Goal: Task Accomplishment & Management: Manage account settings

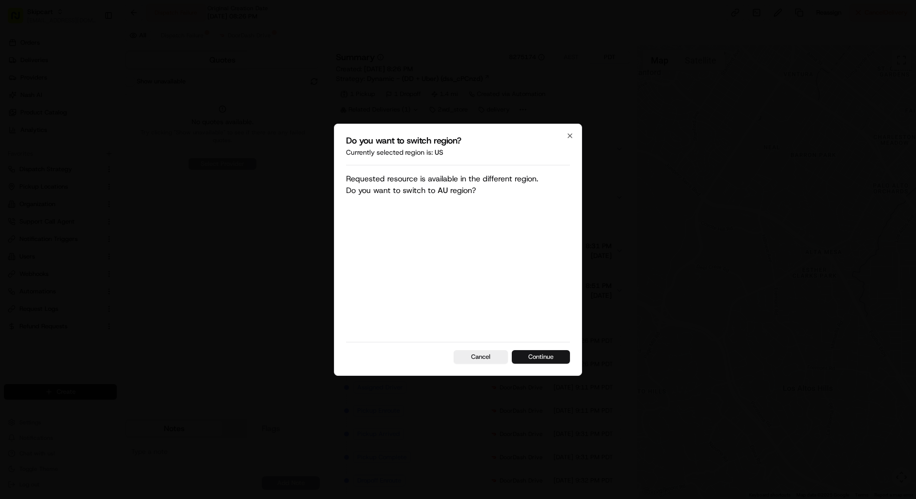
click at [537, 351] on button "Continue" at bounding box center [541, 357] width 58 height 14
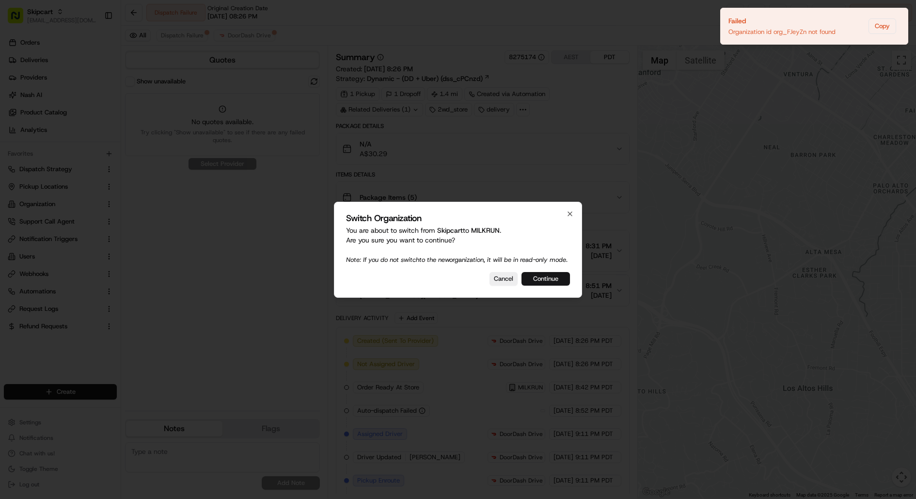
click at [552, 277] on button "Continue" at bounding box center [546, 279] width 48 height 14
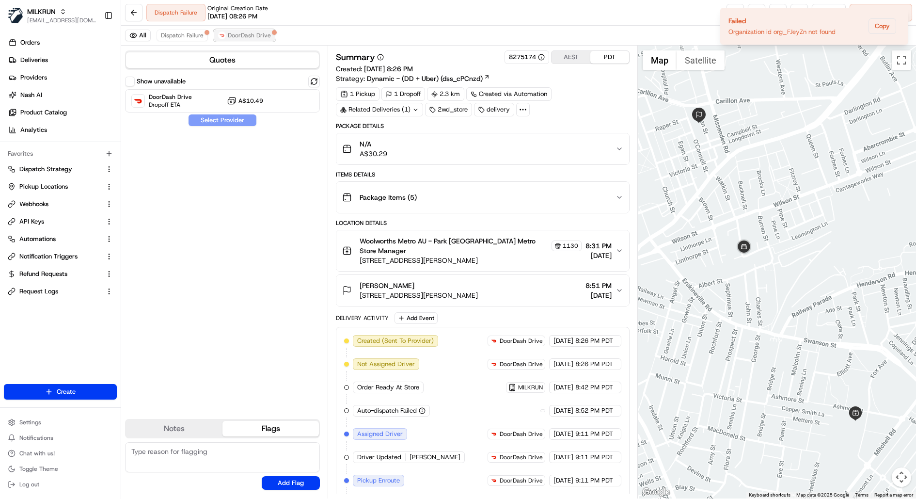
click at [236, 38] on span "DoorDash Drive" at bounding box center [249, 36] width 43 height 8
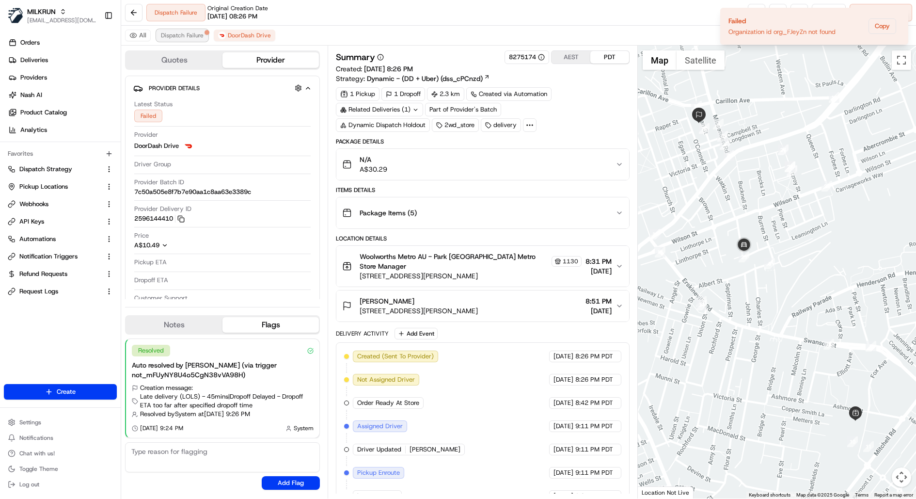
click at [188, 37] on span "Dispatch Failure" at bounding box center [182, 36] width 43 height 8
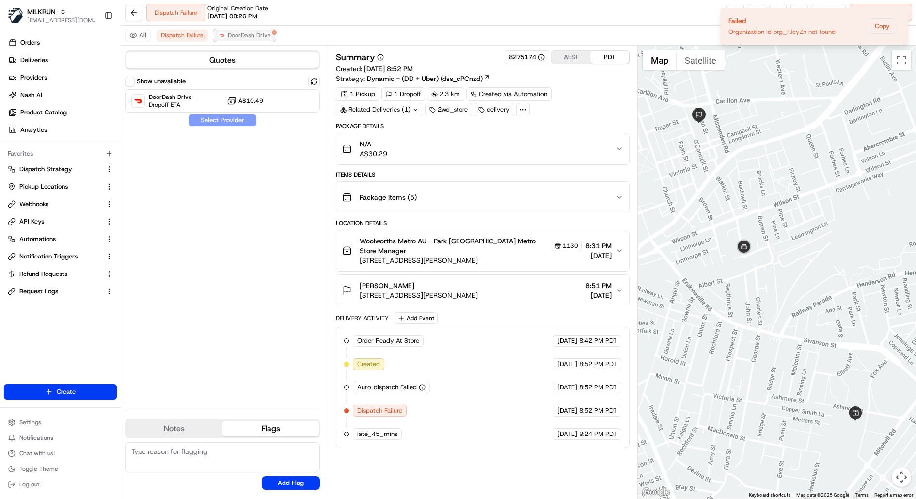
click at [228, 32] on span "DoorDash Drive" at bounding box center [249, 36] width 43 height 8
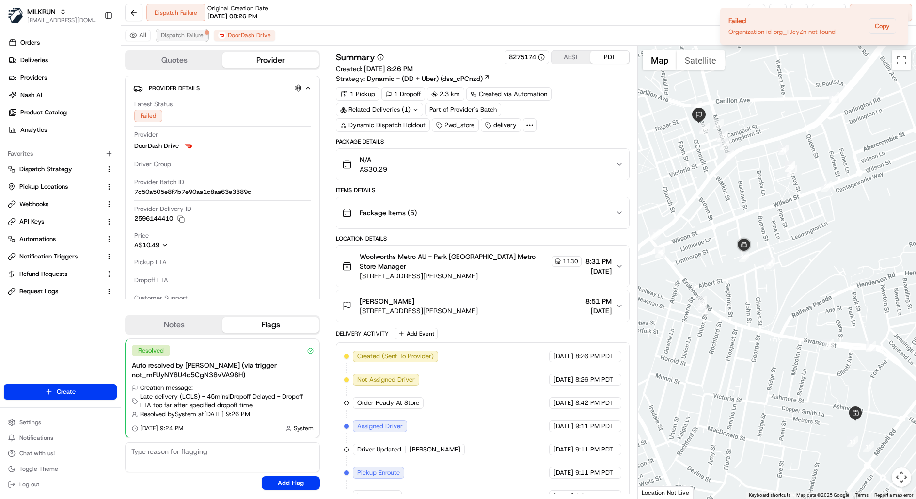
click at [192, 32] on span "Dispatch Failure" at bounding box center [182, 36] width 43 height 8
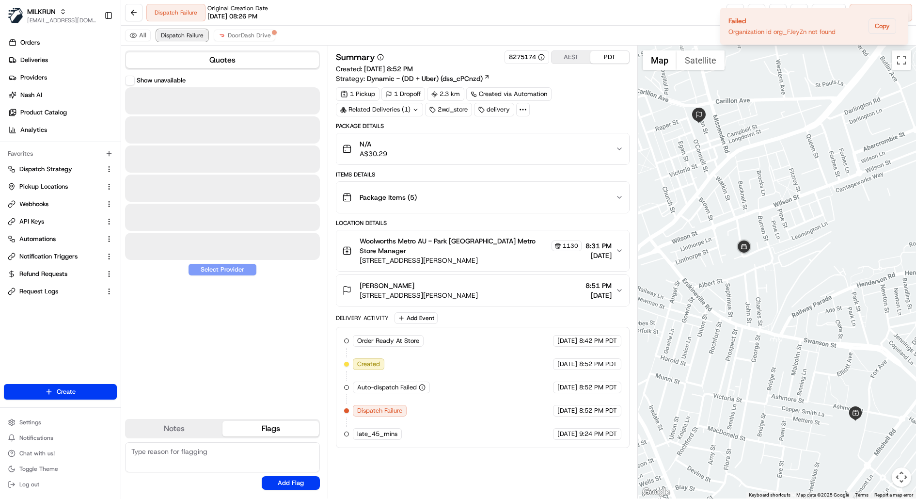
click at [198, 32] on span "Dispatch Failure" at bounding box center [182, 36] width 43 height 8
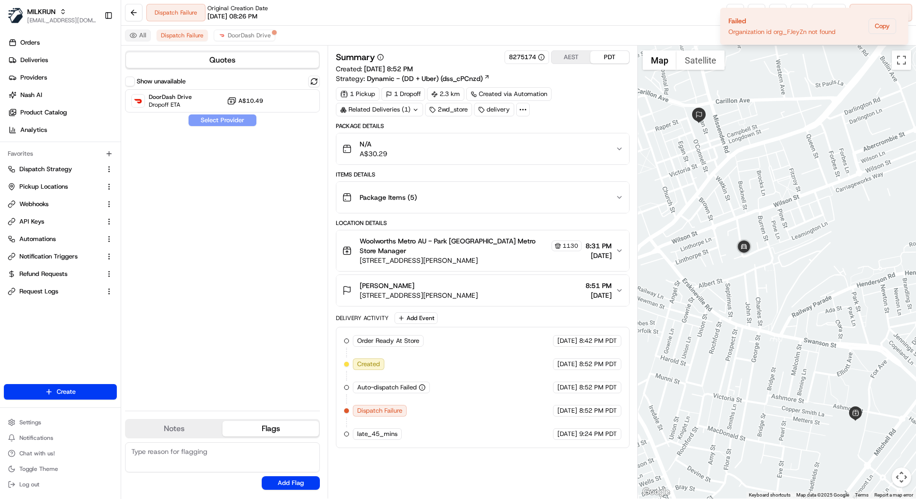
click at [142, 34] on button "All" at bounding box center [138, 36] width 26 height 12
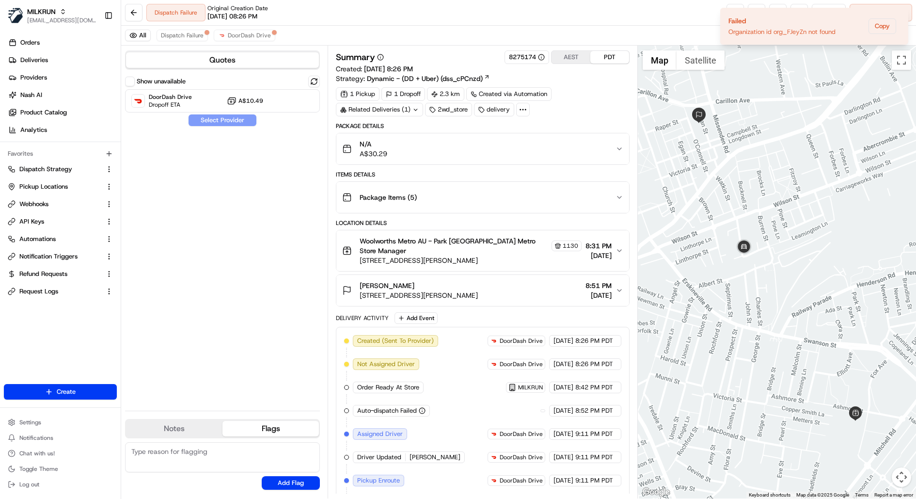
click at [415, 336] on span "Created (Sent To Provider)" at bounding box center [395, 340] width 77 height 9
click at [500, 360] on span "DoorDash Drive" at bounding box center [521, 364] width 43 height 8
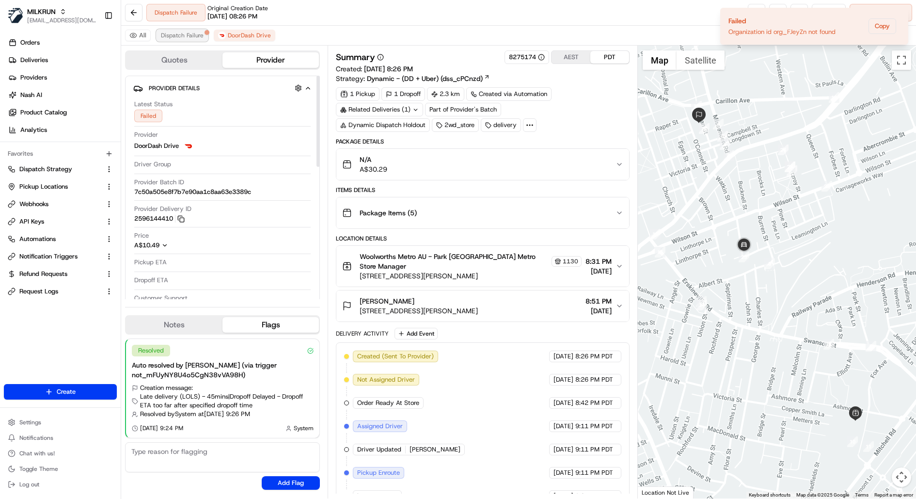
click at [179, 36] on span "Dispatch Failure" at bounding box center [182, 36] width 43 height 8
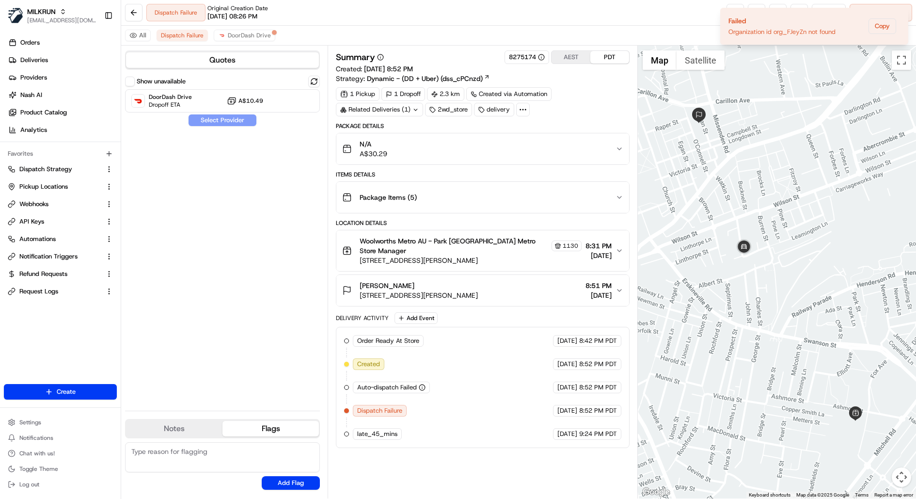
click at [132, 81] on button "Show unavailable" at bounding box center [130, 82] width 10 height 10
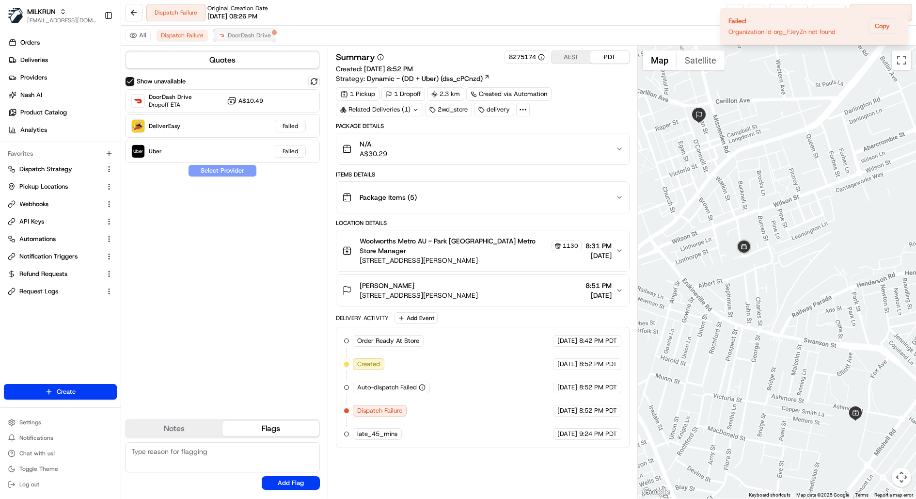
click at [240, 36] on span "DoorDash Drive" at bounding box center [249, 36] width 43 height 8
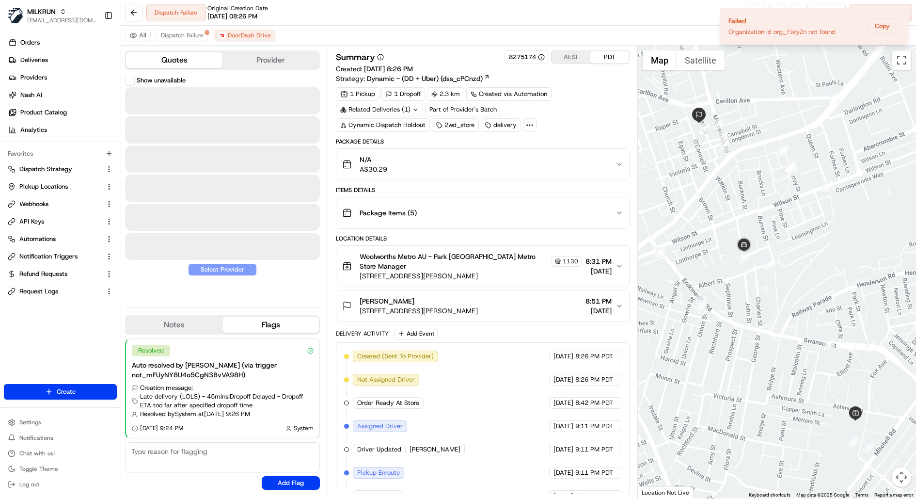
click at [145, 63] on button "Quotes" at bounding box center [174, 60] width 96 height 16
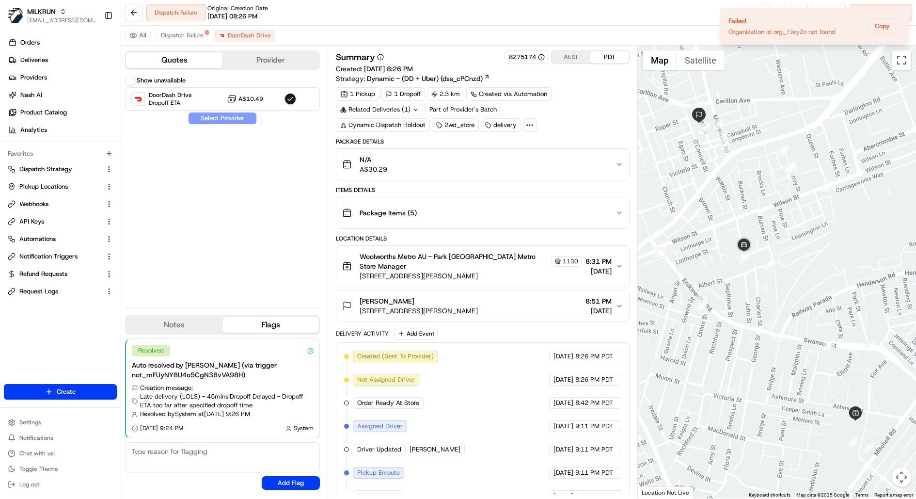
click at [136, 83] on div "Show unavailable" at bounding box center [155, 81] width 61 height 10
click at [131, 81] on button "Show unavailable" at bounding box center [130, 81] width 10 height 10
click at [190, 32] on span "Dispatch Failure" at bounding box center [182, 36] width 43 height 8
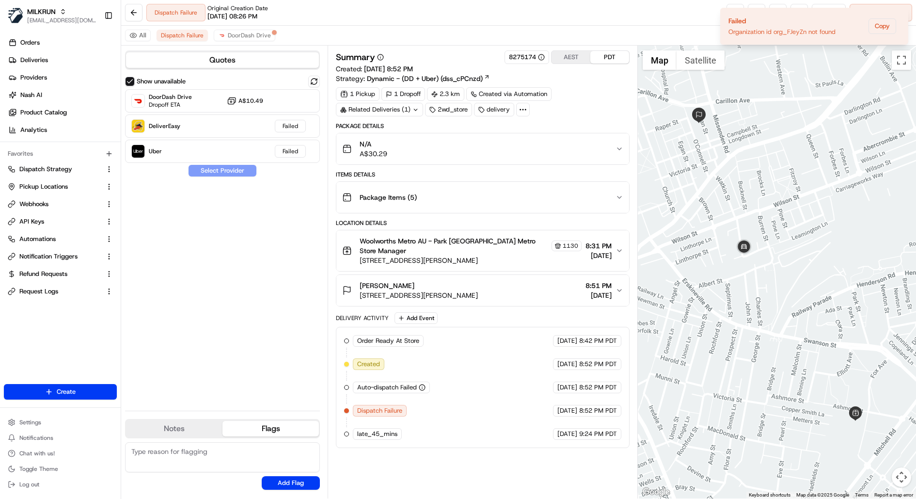
click at [479, 146] on div "N/A A$30.29" at bounding box center [478, 148] width 273 height 19
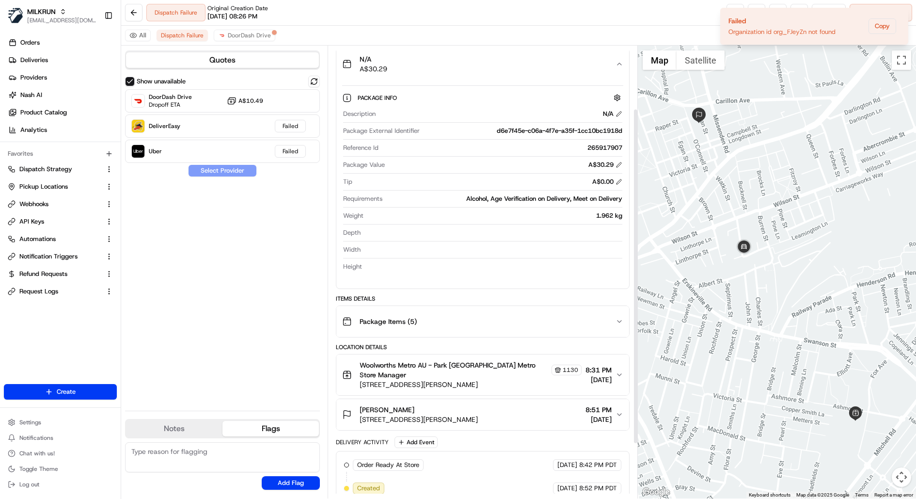
click at [575, 322] on div "Package Items ( 5 )" at bounding box center [478, 321] width 273 height 19
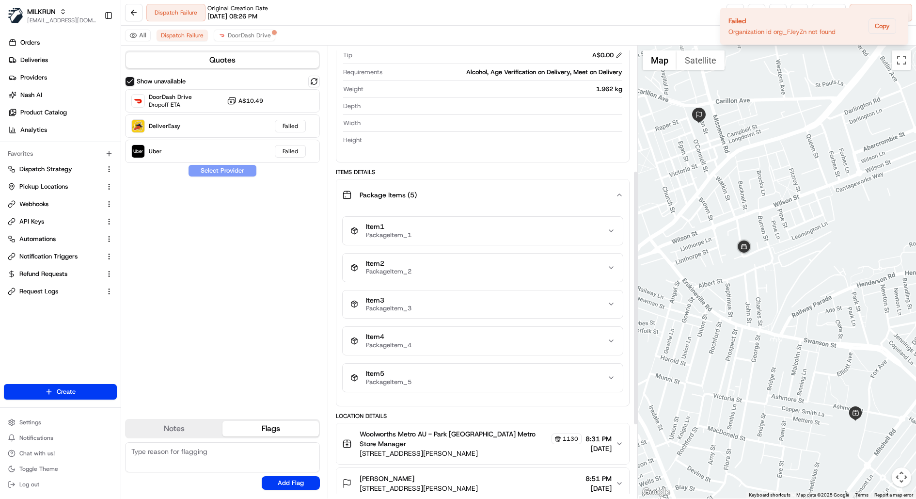
scroll to position [222, 0]
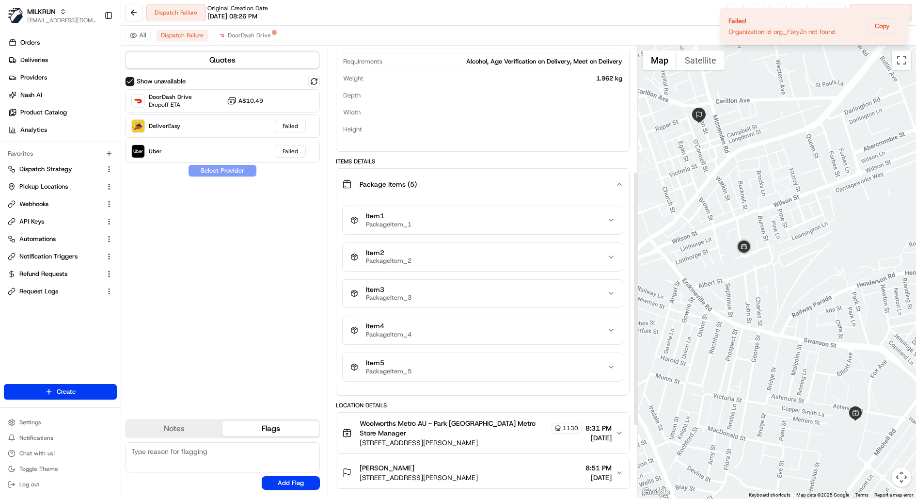
click at [550, 207] on button "Item 1 PackageItem_1" at bounding box center [483, 220] width 280 height 28
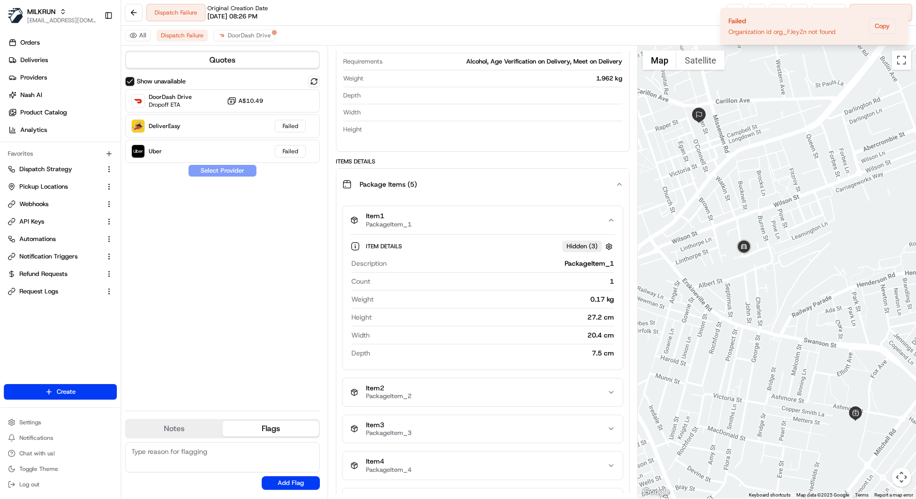
click at [550, 207] on button "Item 1 PackageItem_1" at bounding box center [483, 220] width 280 height 28
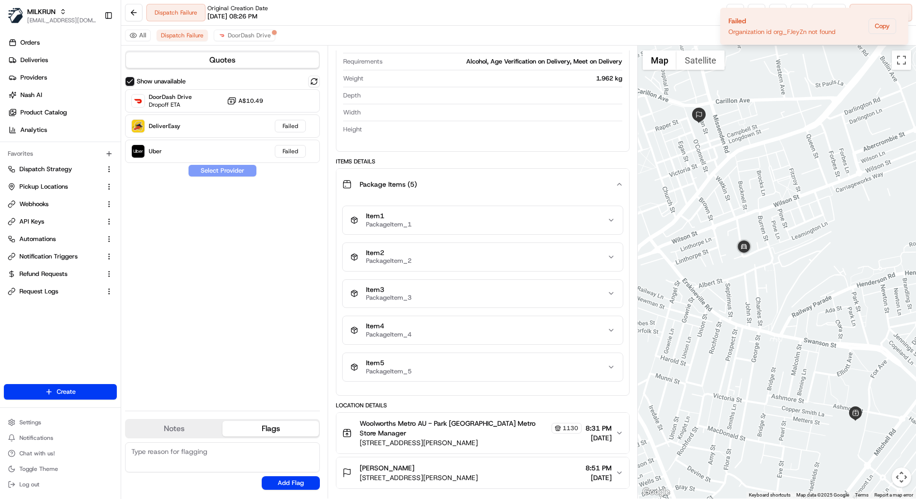
click at [547, 268] on div "Item 1 PackageItem_1 Item 2 PackageItem_2 Item 3 PackageItem_3 Item 4 PackageIt…" at bounding box center [482, 294] width 281 height 176
click at [547, 252] on div "Item 2 PackageItem_2" at bounding box center [479, 257] width 257 height 16
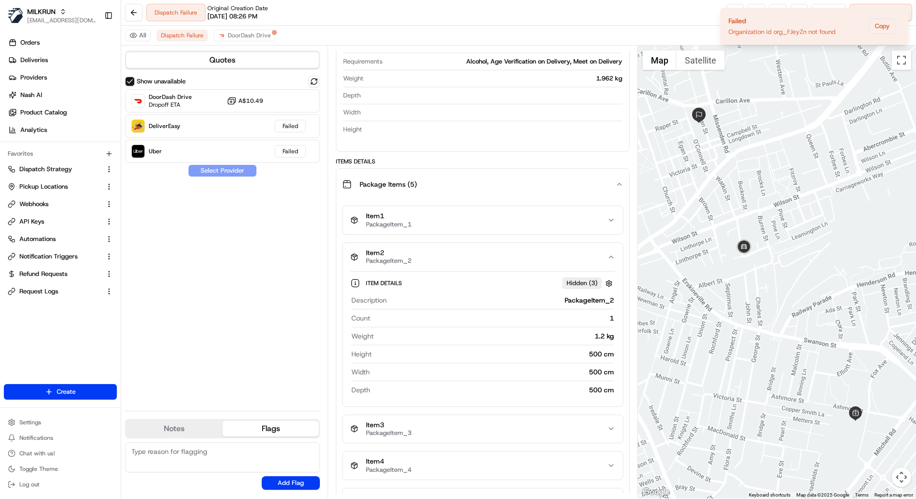
click at [547, 252] on div "Item 2 PackageItem_2" at bounding box center [479, 257] width 257 height 16
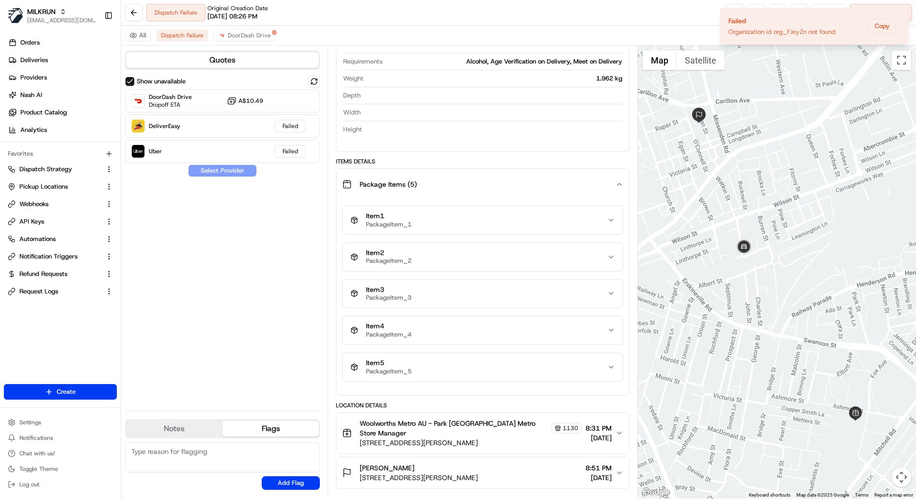
click at [546, 299] on button "Item 3 PackageItem_3" at bounding box center [483, 294] width 280 height 28
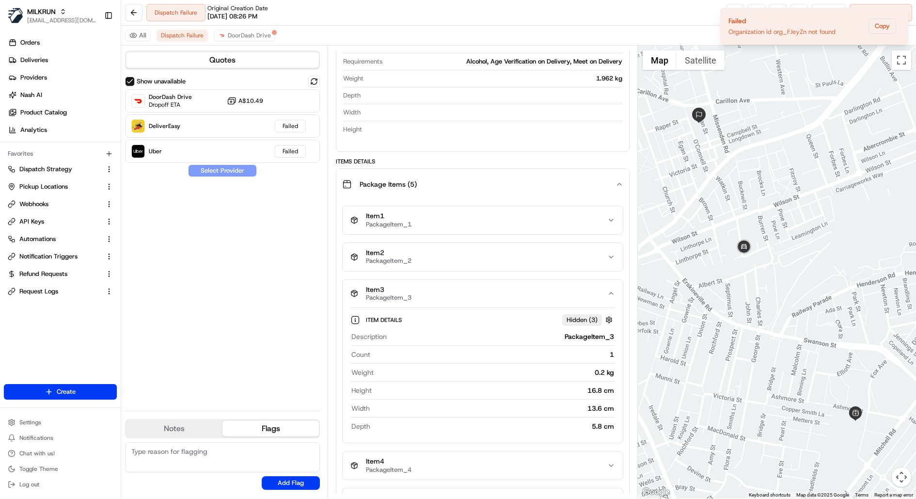
click at [546, 298] on button "Item 3 PackageItem_3" at bounding box center [483, 294] width 280 height 28
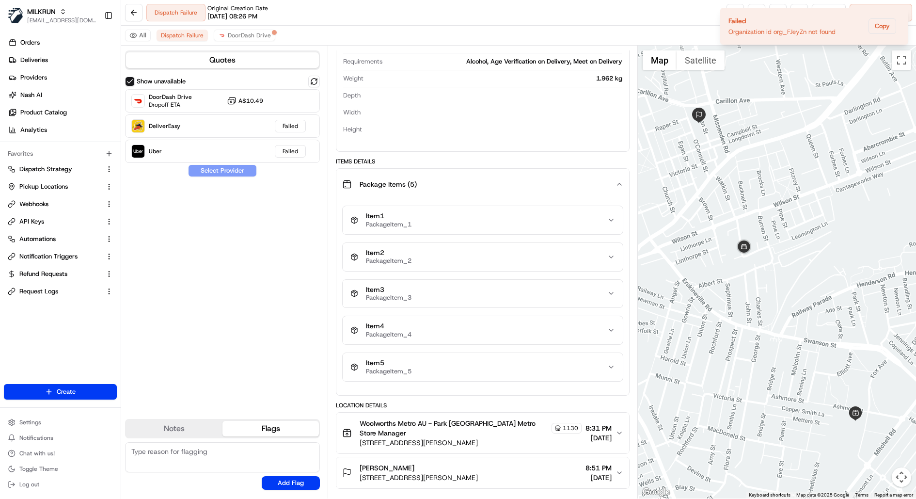
click at [543, 322] on div "Item 4 PackageItem_4" at bounding box center [479, 330] width 257 height 16
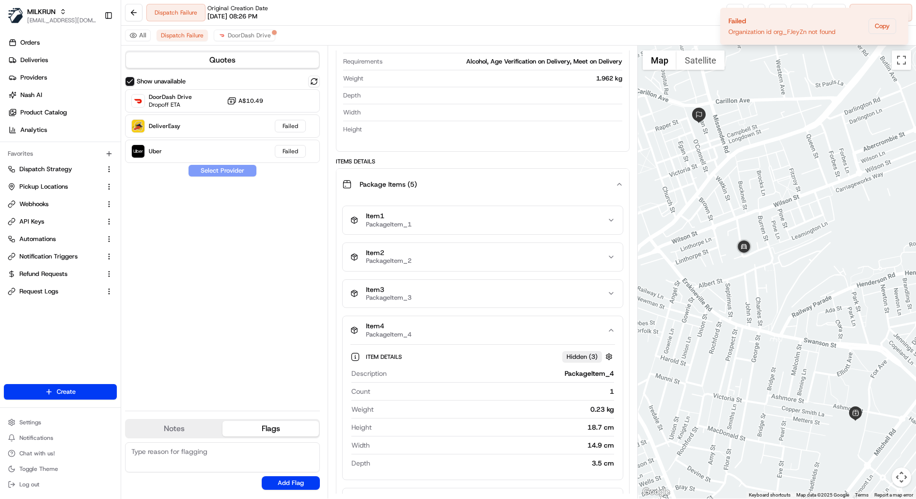
click at [543, 322] on div "Item 4 PackageItem_4" at bounding box center [479, 330] width 257 height 16
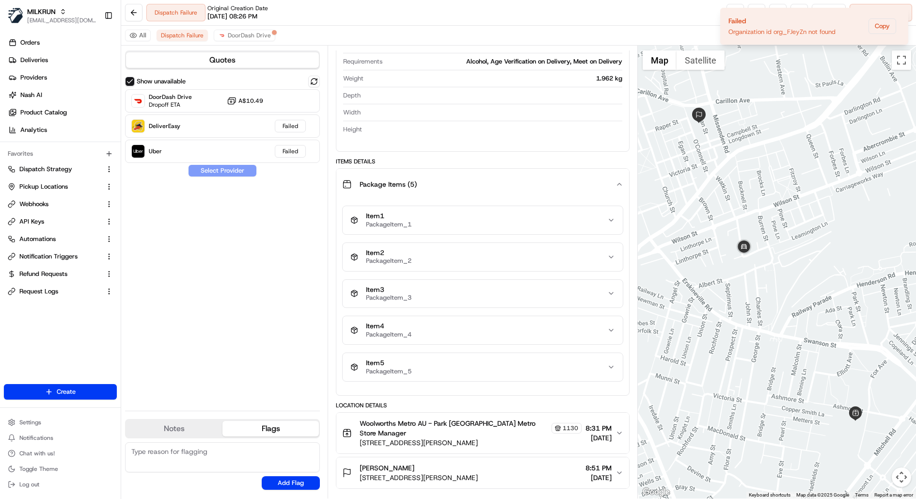
click at [540, 363] on div "Item 5 PackageItem_5" at bounding box center [479, 367] width 257 height 16
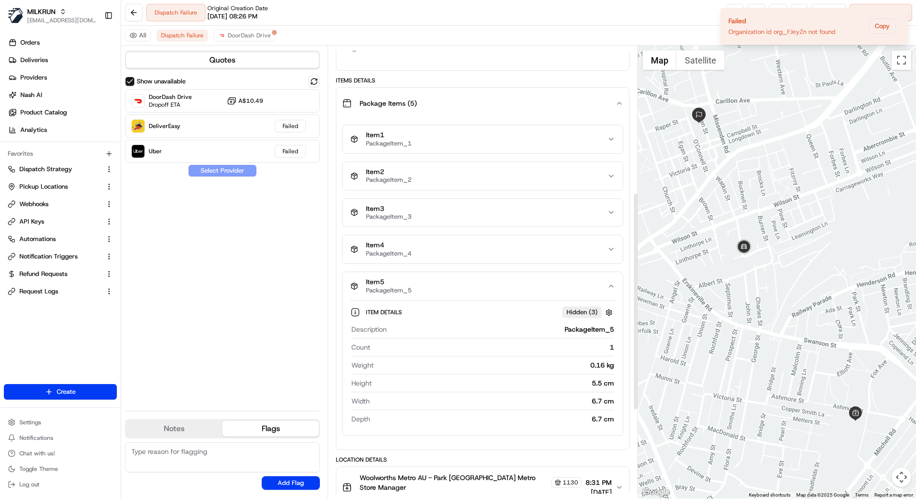
scroll to position [308, 0]
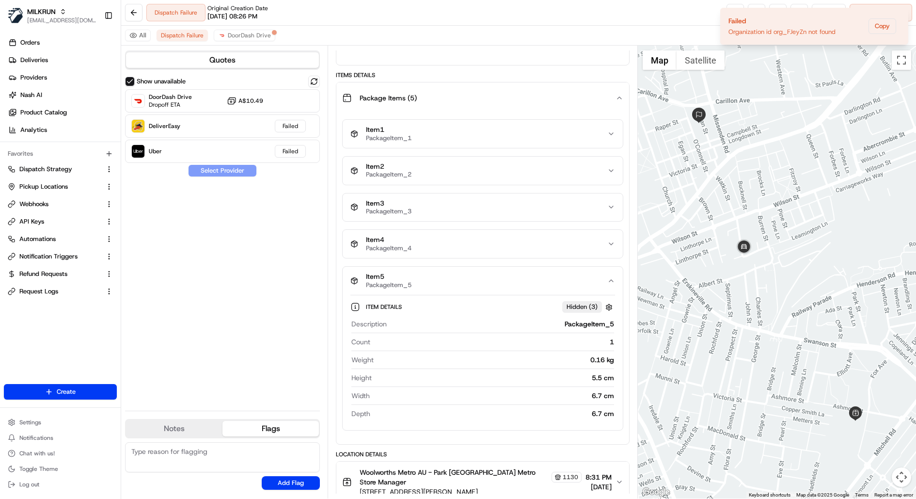
click at [544, 145] on div "Item 1 PackageItem_1 Item 2 PackageItem_2 Item 3 PackageItem_3 Item 4 PackageIt…" at bounding box center [482, 274] width 281 height 311
click at [544, 136] on div "Item 1 PackageItem_1" at bounding box center [479, 134] width 257 height 16
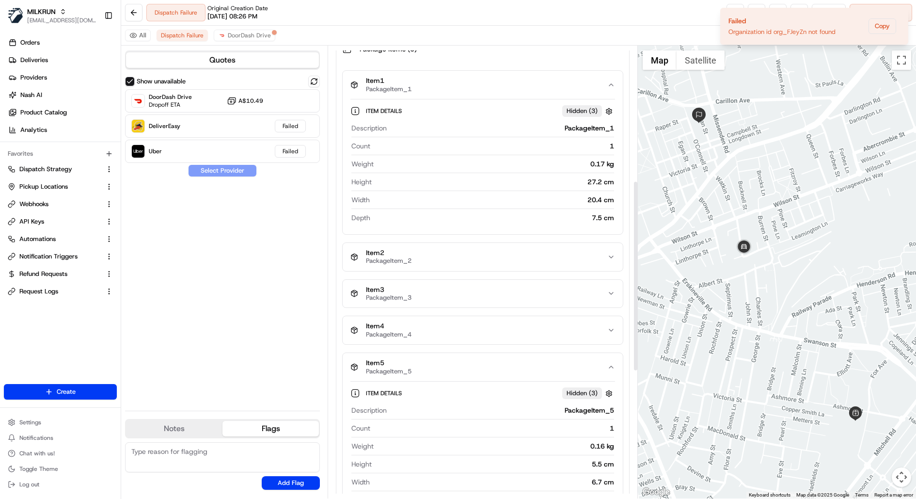
scroll to position [362, 0]
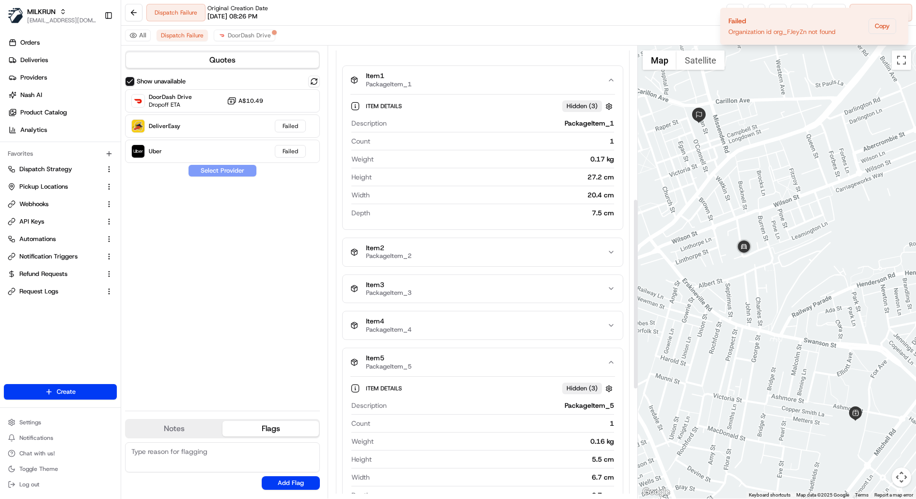
click at [535, 232] on div "Item 1 PackageItem_1 Item Details Hidden ( 3 ) Description PackageItem_1 Count …" at bounding box center [482, 288] width 281 height 447
click at [534, 244] on div "Item 2 PackageItem_2" at bounding box center [479, 252] width 257 height 16
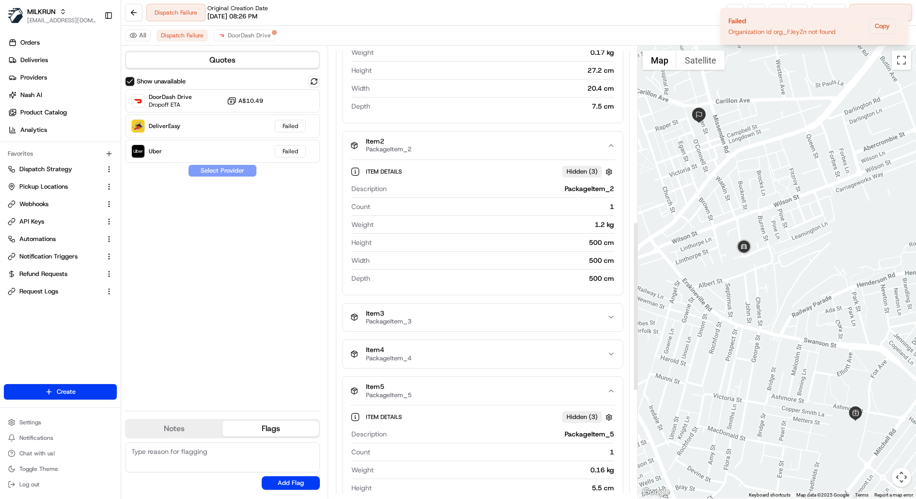
scroll to position [483, 0]
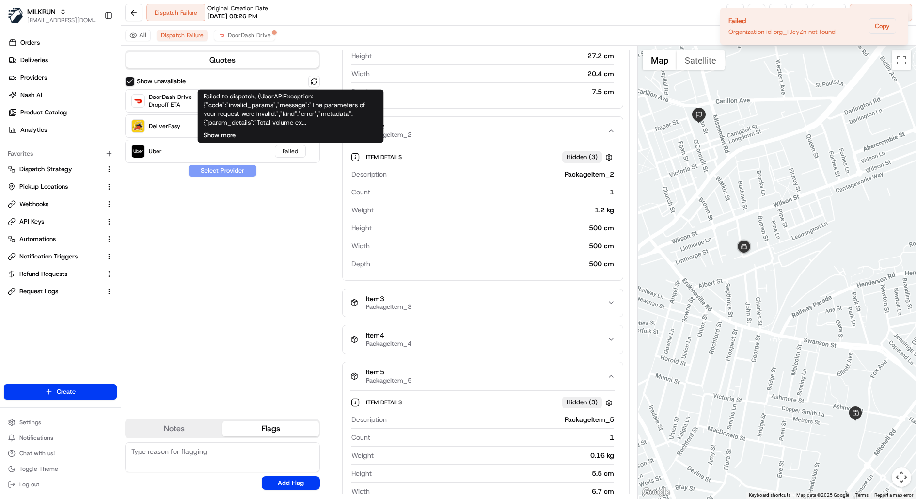
click at [231, 135] on button "Show more" at bounding box center [220, 135] width 32 height 9
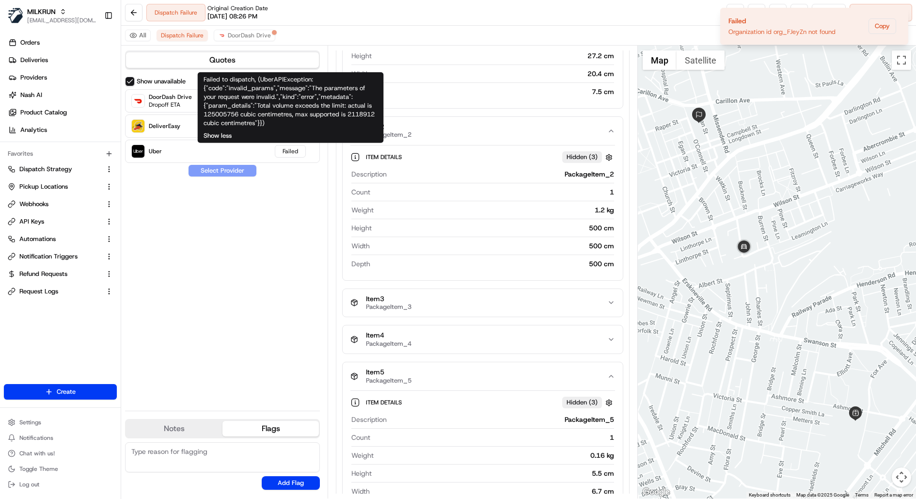
click at [228, 136] on button "Show less" at bounding box center [218, 135] width 28 height 9
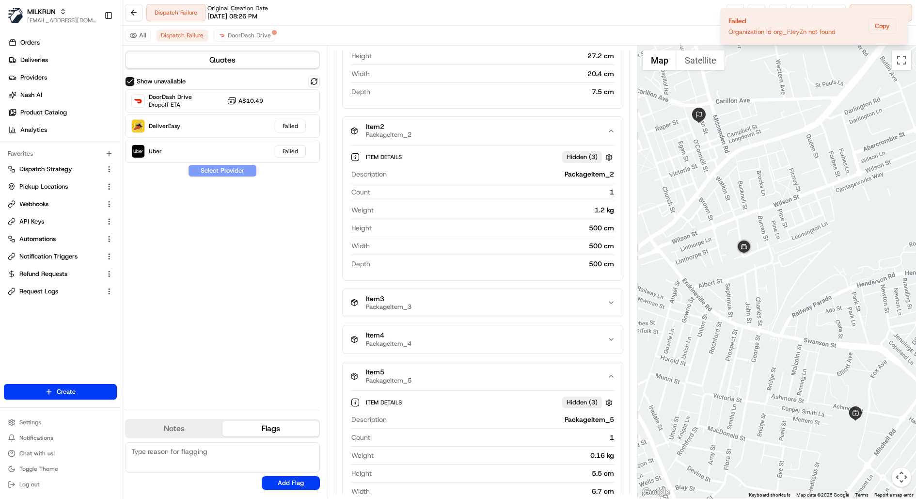
click at [271, 230] on div "Show unavailable DoorDash Drive Dropoff ETA A$10.49 DeliverEasy Failed Uber Fai…" at bounding box center [222, 239] width 195 height 327
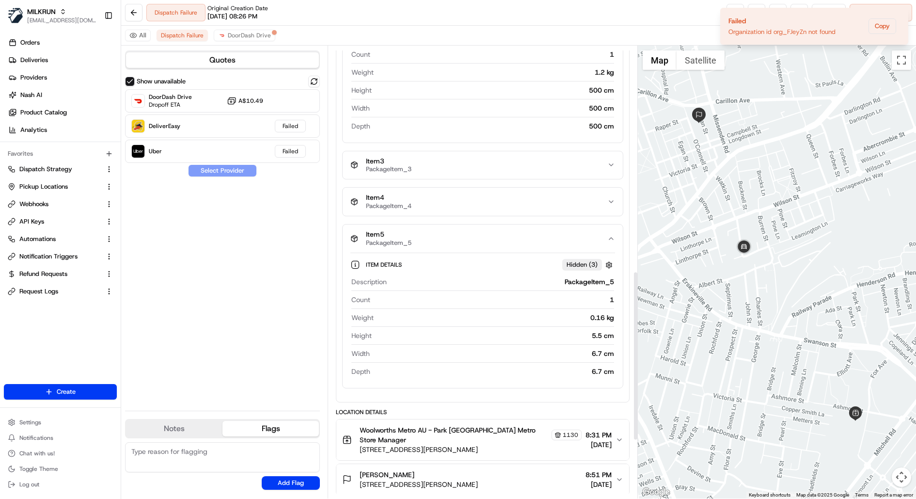
scroll to position [624, 0]
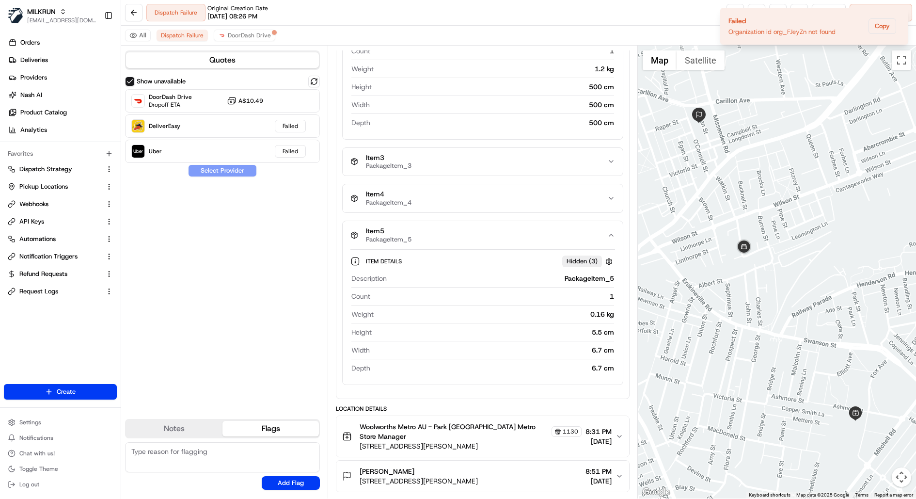
click at [549, 192] on div "Item 4 PackageItem_4" at bounding box center [479, 198] width 257 height 16
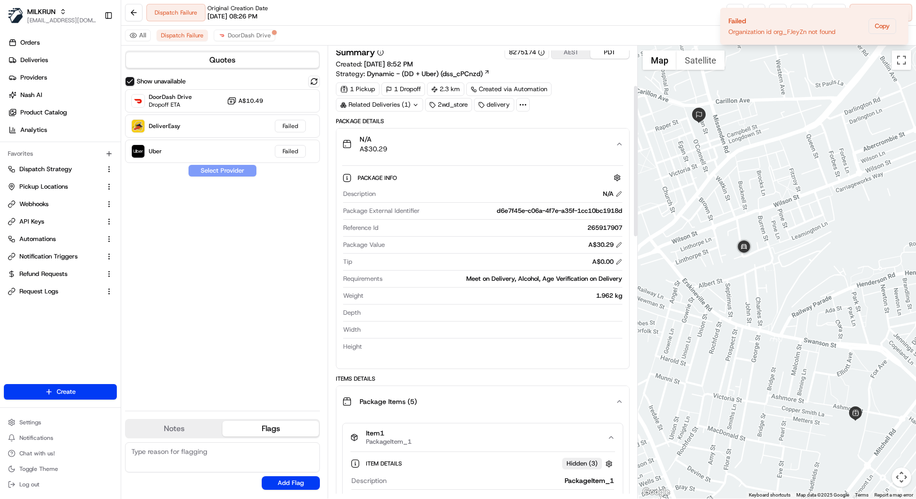
scroll to position [0, 0]
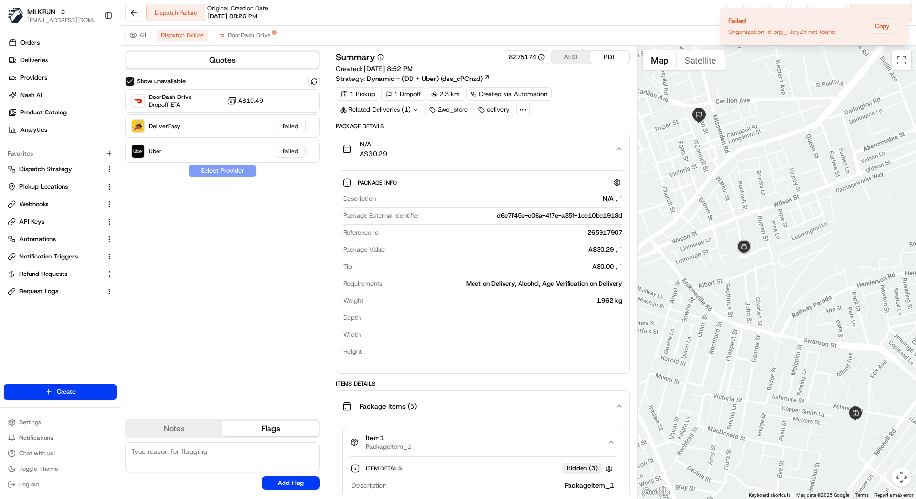
click at [379, 141] on span "N/A" at bounding box center [374, 144] width 28 height 10
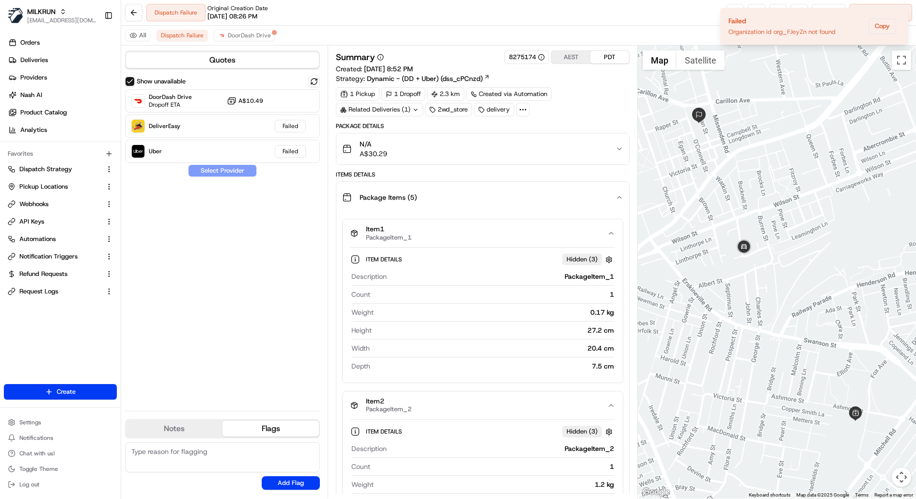
click at [378, 173] on div "Items Details" at bounding box center [483, 175] width 294 height 8
click at [378, 188] on div "Package Items ( 5 )" at bounding box center [478, 197] width 273 height 19
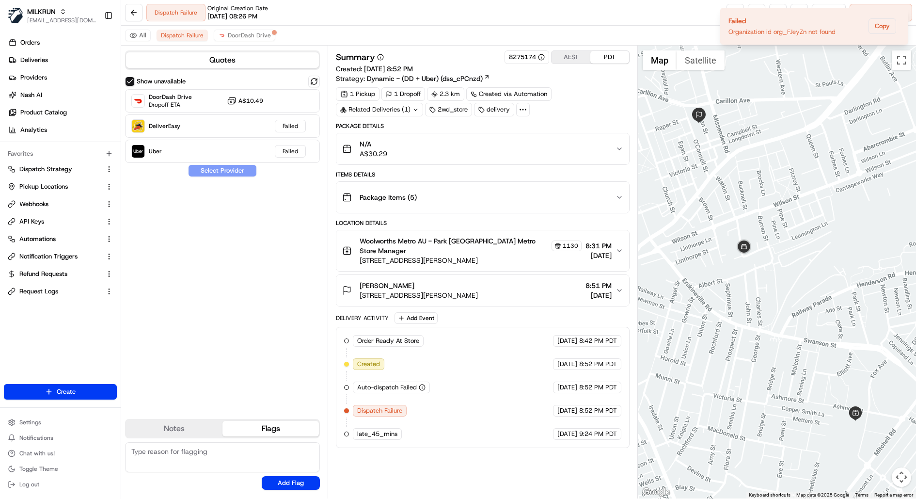
click at [413, 68] on span "[DATE] 8:52 PM" at bounding box center [388, 68] width 49 height 9
click at [245, 36] on span "DoorDash Drive" at bounding box center [249, 36] width 43 height 8
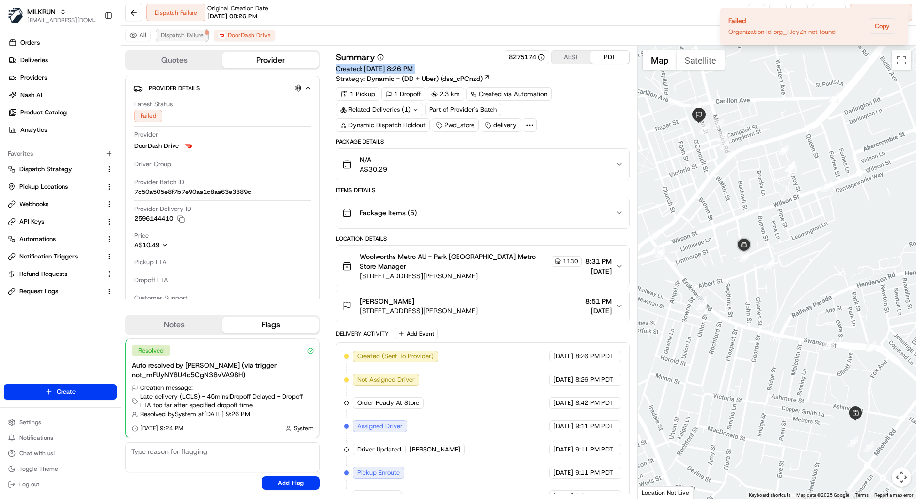
click at [162, 38] on span "Dispatch Failure" at bounding box center [182, 36] width 43 height 8
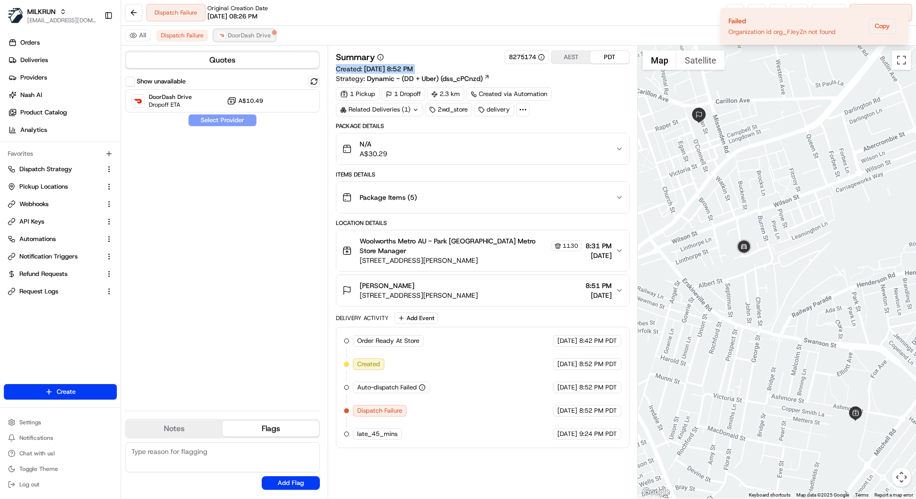
click at [233, 33] on span "DoorDash Drive" at bounding box center [249, 36] width 43 height 8
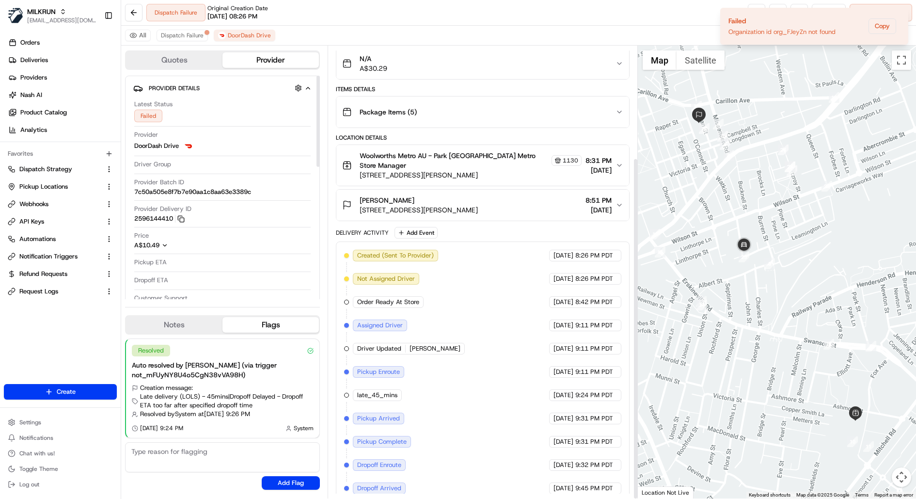
scroll to position [148, 0]
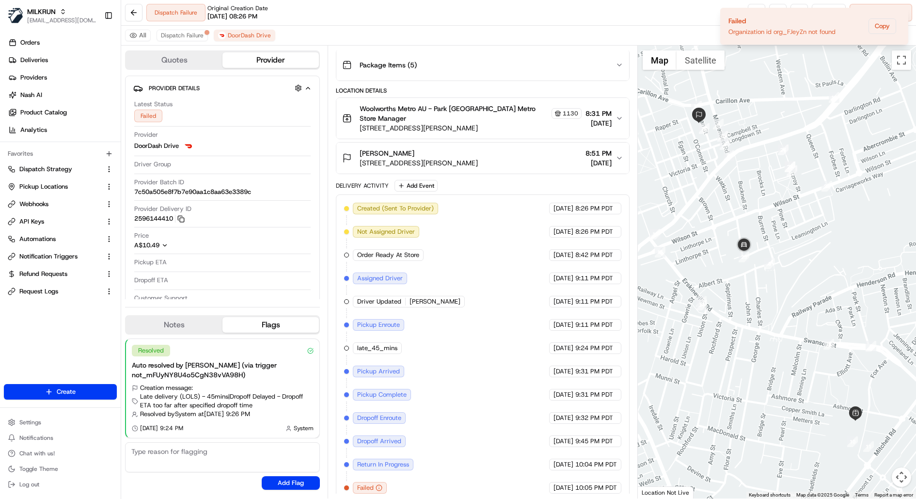
click at [383, 344] on span "late_45_mins" at bounding box center [377, 348] width 40 height 9
click at [171, 35] on span "Dispatch Failure" at bounding box center [182, 36] width 43 height 8
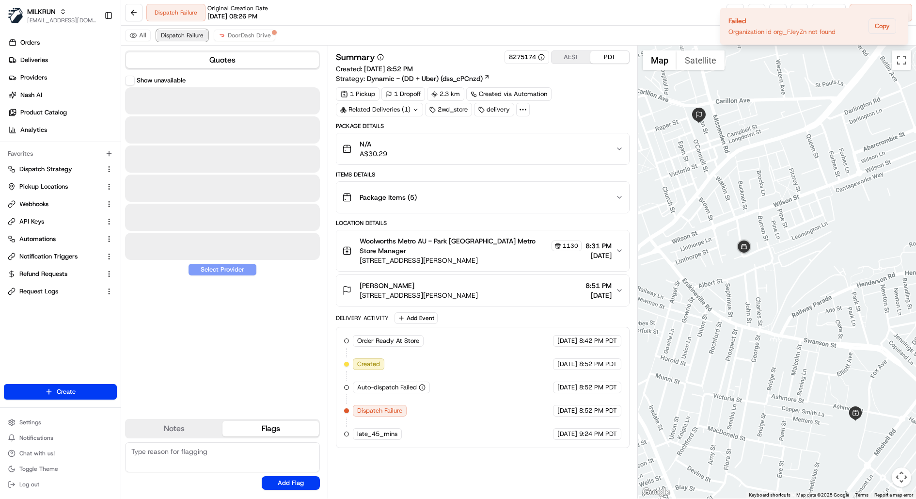
scroll to position [0, 0]
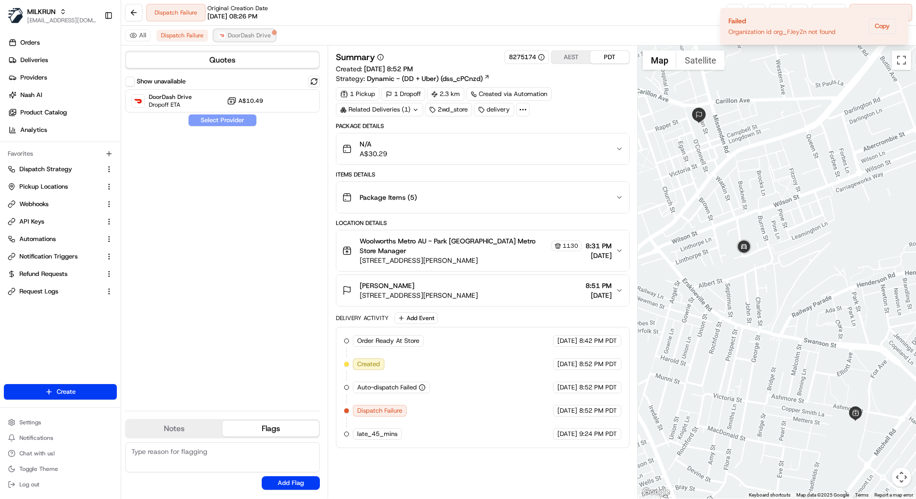
click at [243, 36] on span "DoorDash Drive" at bounding box center [249, 36] width 43 height 8
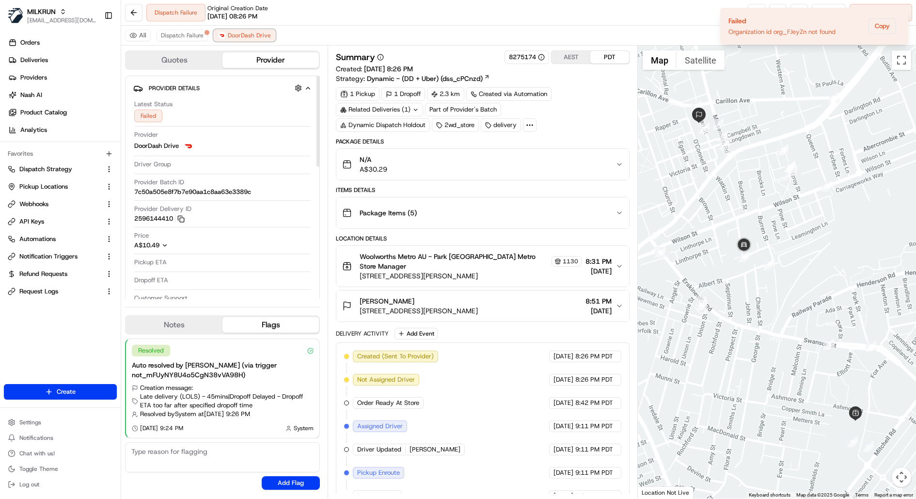
scroll to position [148, 0]
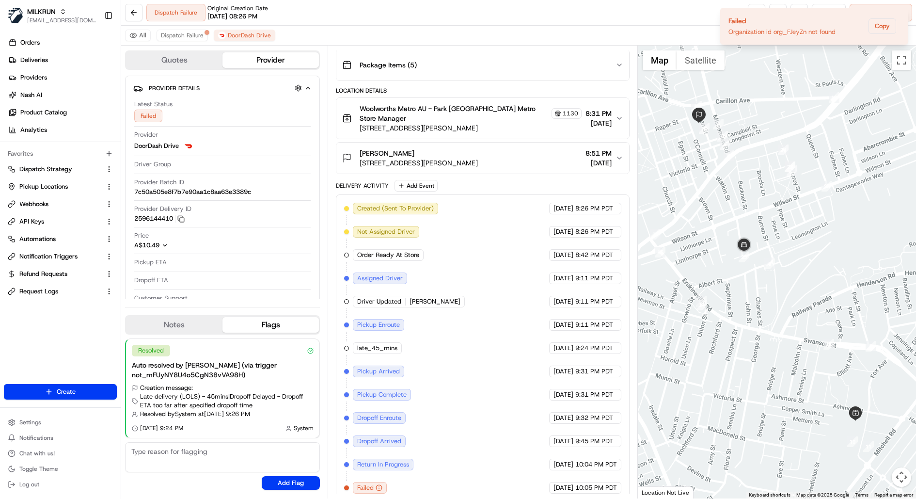
click at [385, 344] on span "late_45_mins" at bounding box center [377, 348] width 40 height 9
click at [190, 40] on button "Dispatch Failure" at bounding box center [182, 36] width 51 height 12
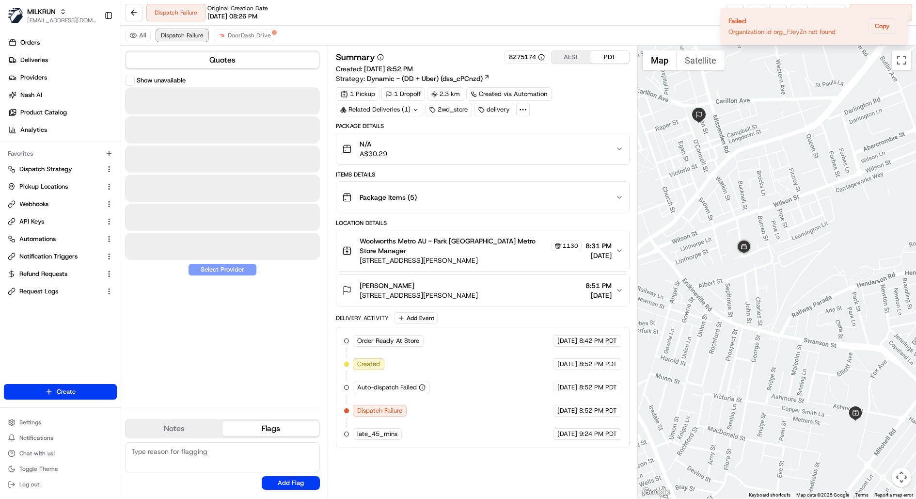
scroll to position [0, 0]
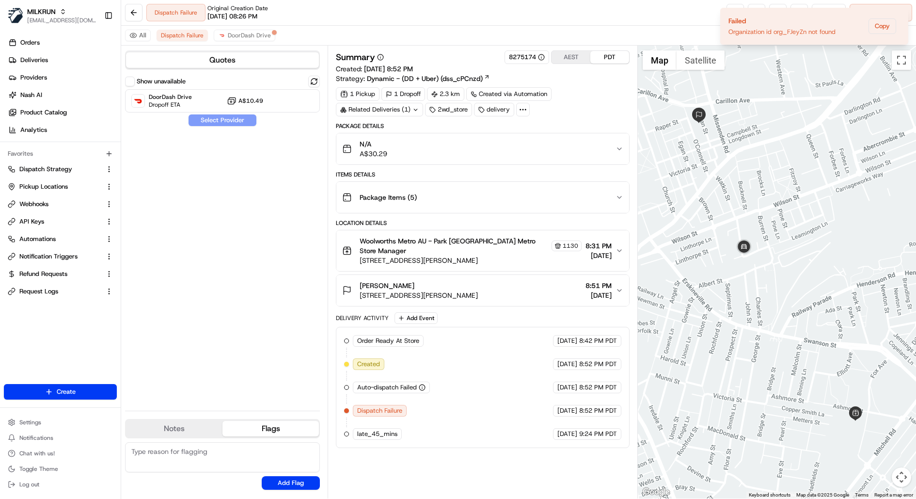
click at [396, 431] on span "late_45_mins" at bounding box center [377, 434] width 40 height 9
click at [244, 35] on span "DoorDash Drive" at bounding box center [249, 36] width 43 height 8
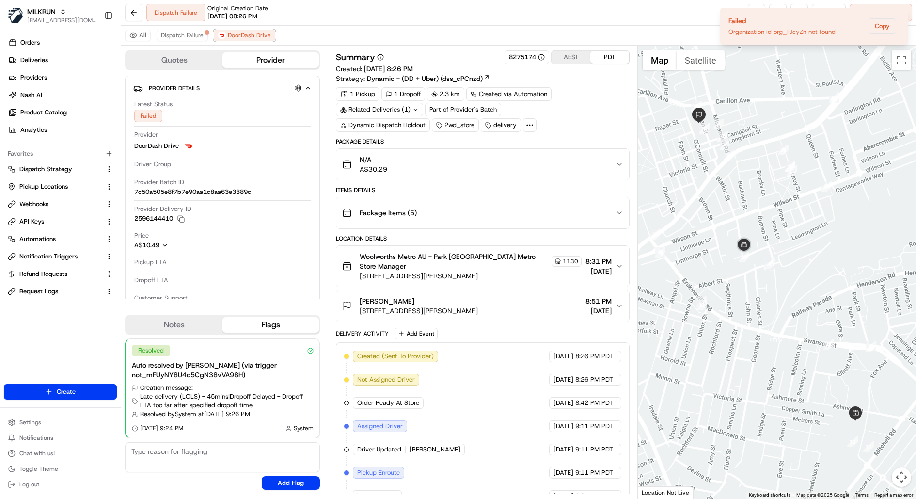
scroll to position [148, 0]
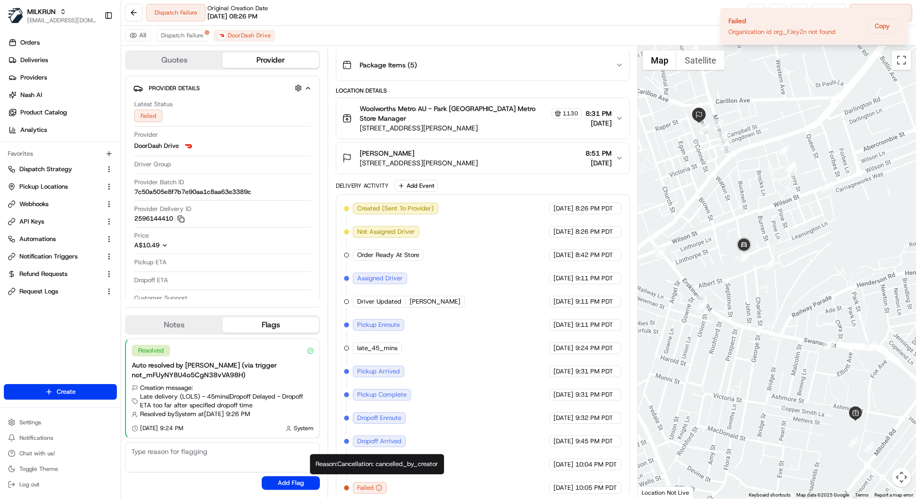
click at [409, 465] on div "Reason: Cancellation: cancelled_by_creator Reason: Cancellation: cancelled_by_c…" at bounding box center [377, 464] width 134 height 20
click at [462, 389] on div "Created (Sent To Provider) DoorDash Drive [DATE] 8:26 PM PDT Not Assigned Drive…" at bounding box center [482, 348] width 277 height 291
click at [58, 236] on link "Automations" at bounding box center [55, 239] width 94 height 9
